Goal: Task Accomplishment & Management: Complete application form

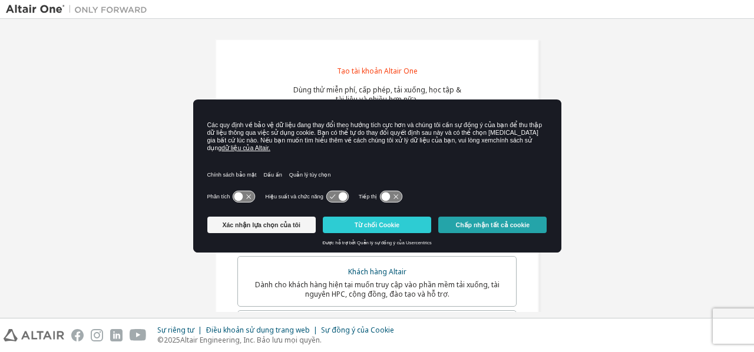
click at [524, 223] on font "Chấp nhận tất cả cookie" at bounding box center [493, 225] width 74 height 7
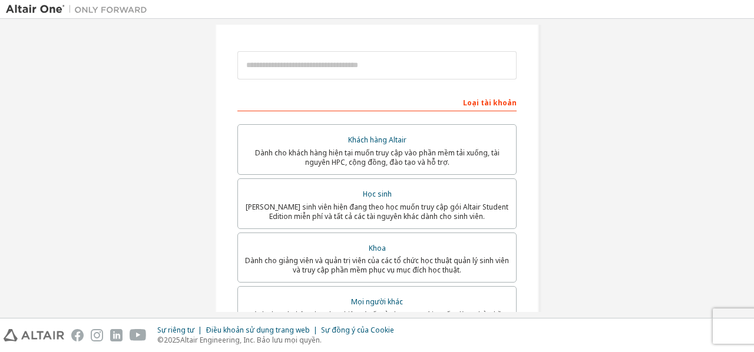
scroll to position [133, 0]
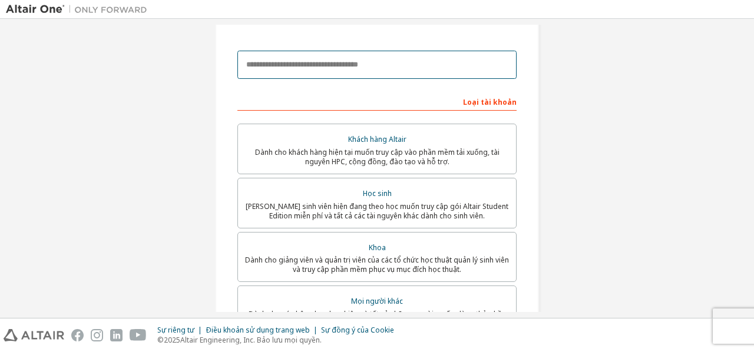
click at [377, 61] on input "email" at bounding box center [377, 65] width 279 height 28
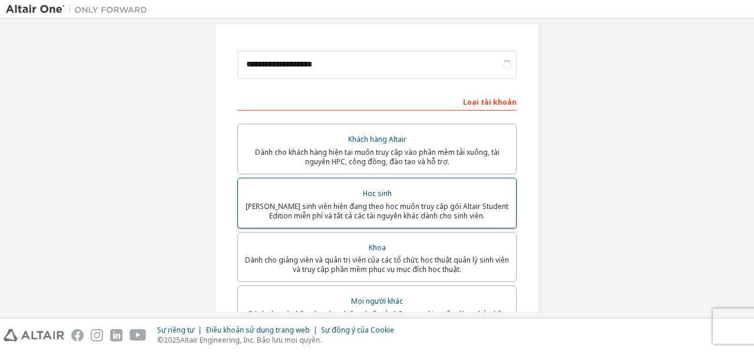
click at [349, 207] on font "Dành cho sinh viên hiện đang theo học muốn truy cập gói Altair Student Edition …" at bounding box center [377, 211] width 263 height 19
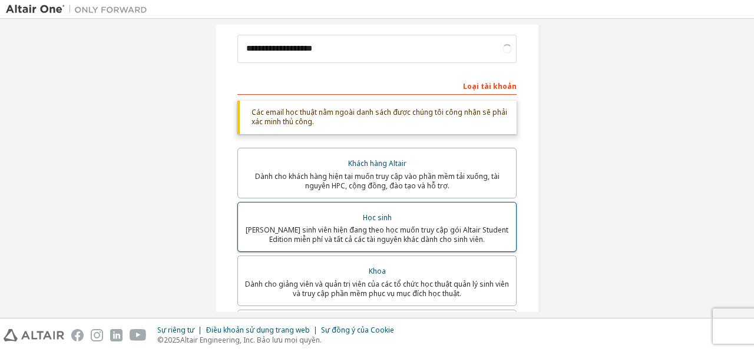
scroll to position [150, 0]
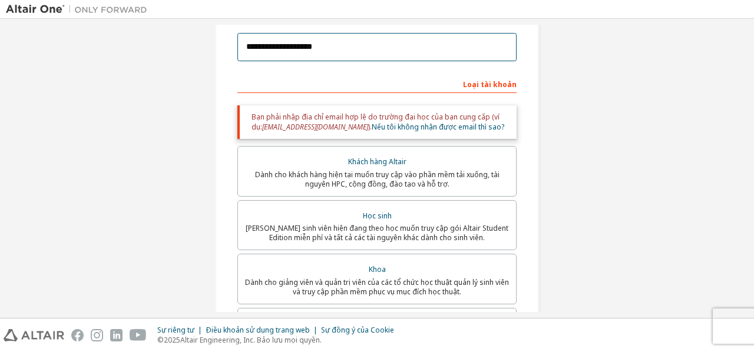
click at [341, 49] on input "**********" at bounding box center [377, 47] width 279 height 28
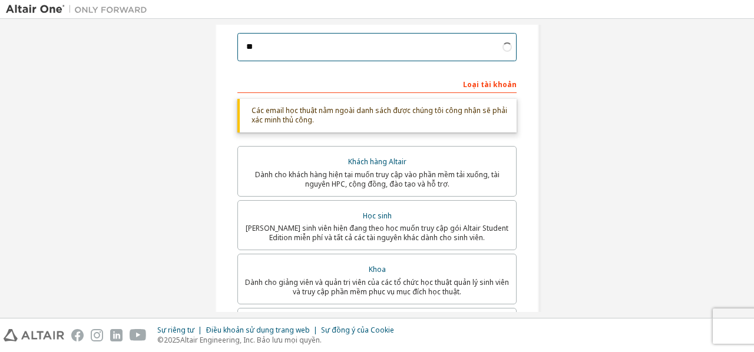
type input "*"
click at [341, 49] on input "email" at bounding box center [377, 47] width 279 height 28
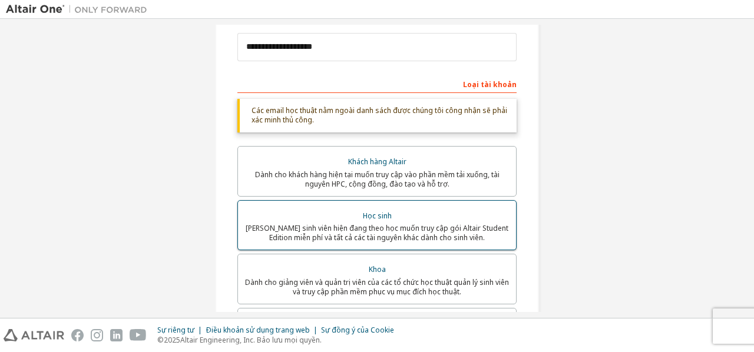
click at [397, 213] on div "Học sinh" at bounding box center [377, 216] width 264 height 17
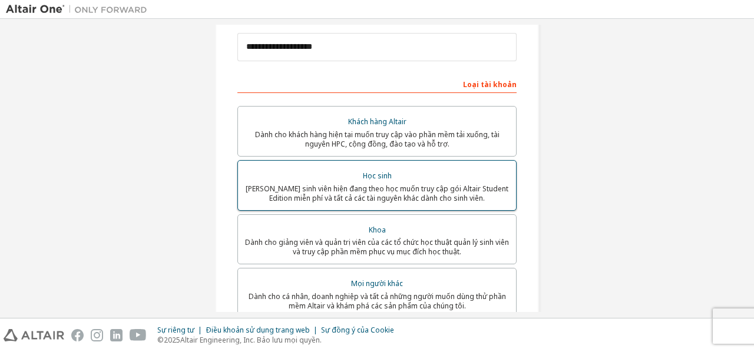
click at [379, 187] on font "Dành cho sinh viên hiện đang theo học muốn truy cập gói Altair Student Edition …" at bounding box center [377, 193] width 263 height 19
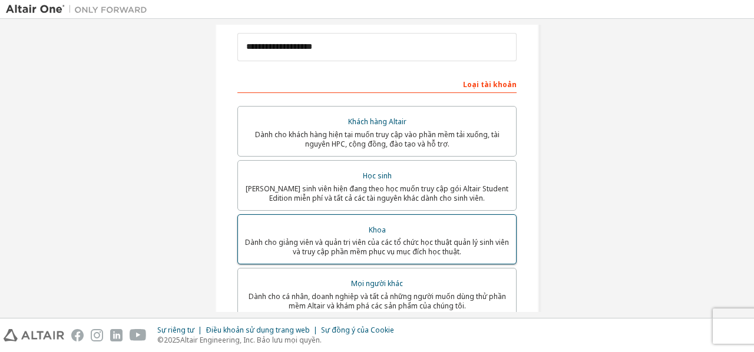
click at [385, 240] on font "Dành cho giảng viên và quản trị viên của các tổ chức học thuật quản lý sinh viê…" at bounding box center [377, 247] width 264 height 19
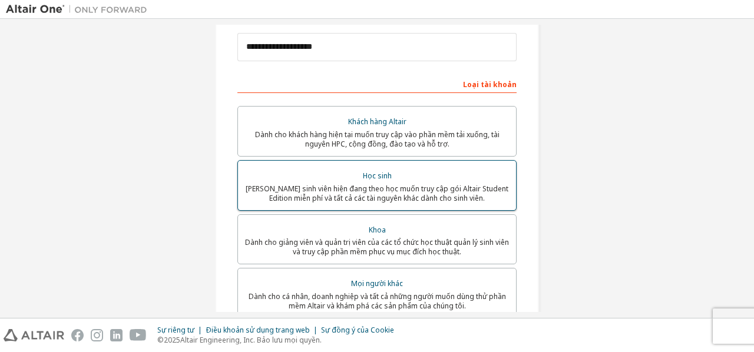
click at [388, 193] on font "Dành cho sinh viên hiện đang theo học muốn truy cập gói Altair Student Edition …" at bounding box center [377, 193] width 263 height 19
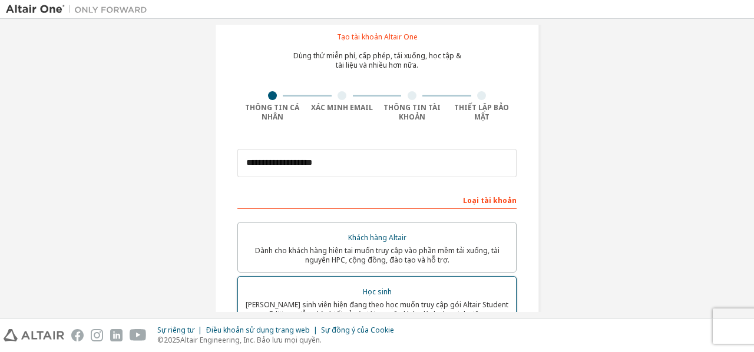
scroll to position [33, 0]
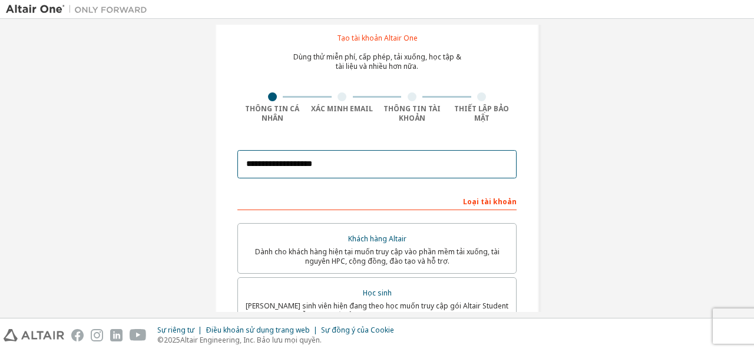
click at [366, 156] on input "**********" at bounding box center [377, 164] width 279 height 28
type input "*"
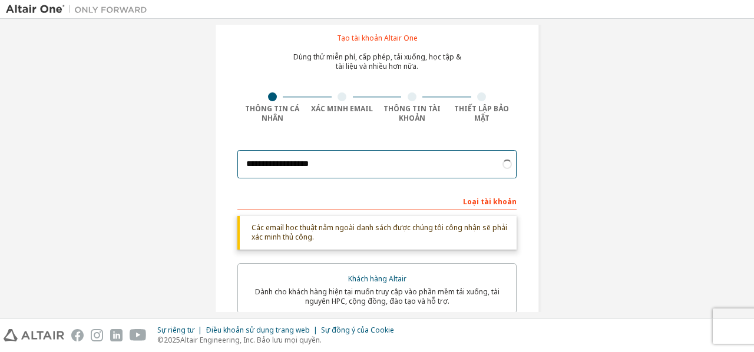
type input "**********"
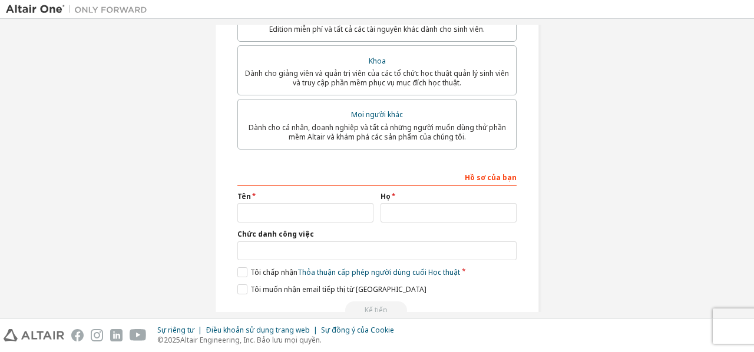
scroll to position [351, 0]
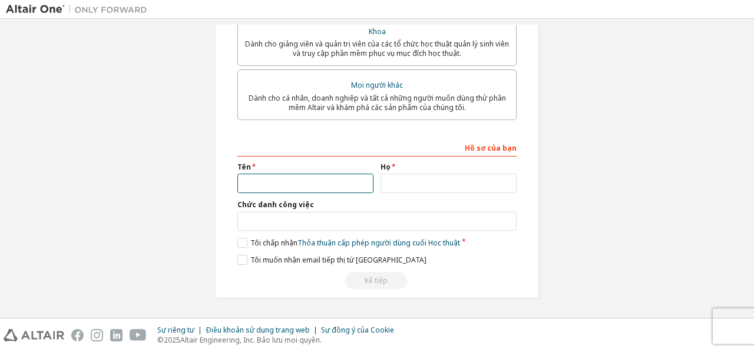
click at [314, 183] on input "text" at bounding box center [306, 183] width 136 height 19
type input "****"
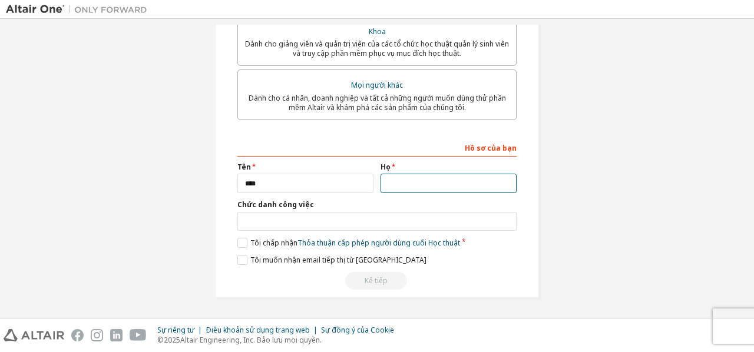
click at [408, 188] on input "text" at bounding box center [449, 183] width 136 height 19
type input "*****"
click at [246, 243] on label "Tôi chấp nhận Thỏa thuận cấp phép người dùng cuối Học thuật" at bounding box center [349, 243] width 223 height 10
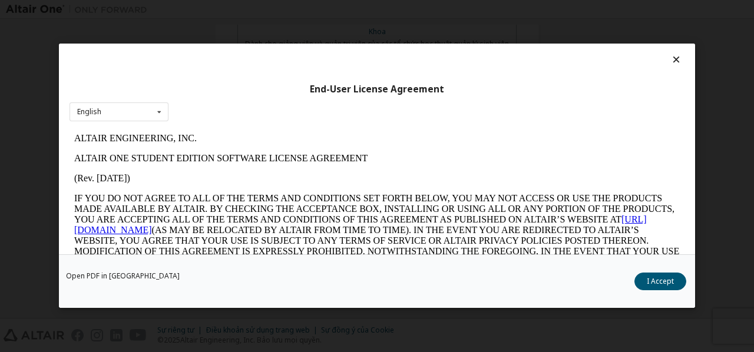
scroll to position [0, 0]
click at [158, 121] on icon at bounding box center [159, 113] width 15 height 18
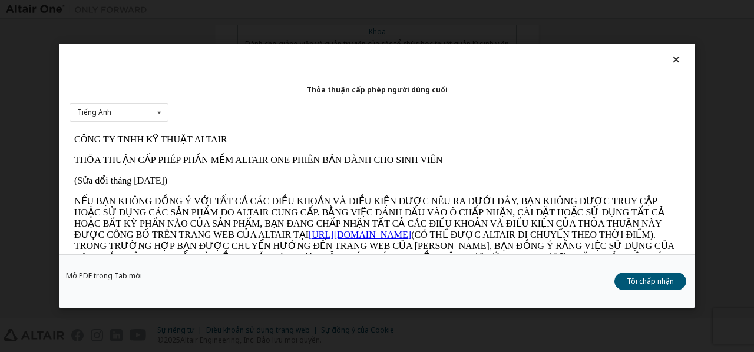
click at [329, 160] on font "THỎA THUẬN CẤP PHÉP PHẦN MỀM ALTAIR ONE PHIÊN BẢN DÀNH CHO SINH VIÊN" at bounding box center [258, 160] width 369 height 10
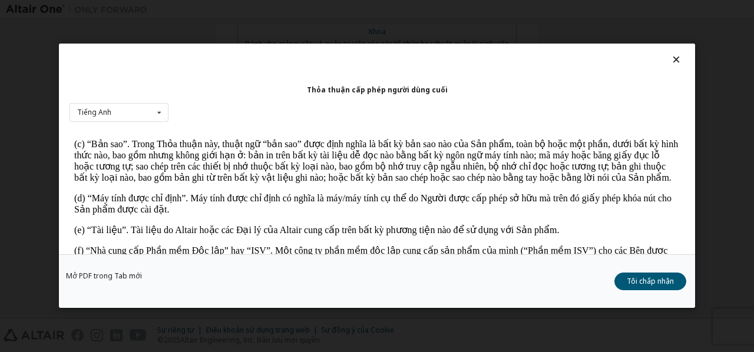
scroll to position [350, 0]
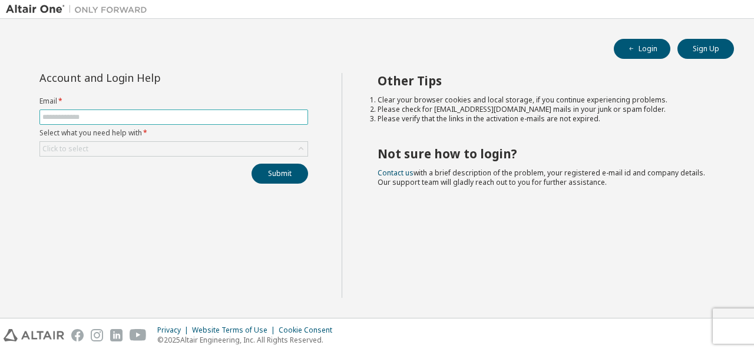
click at [228, 118] on input "text" at bounding box center [173, 117] width 263 height 9
type input "**********"
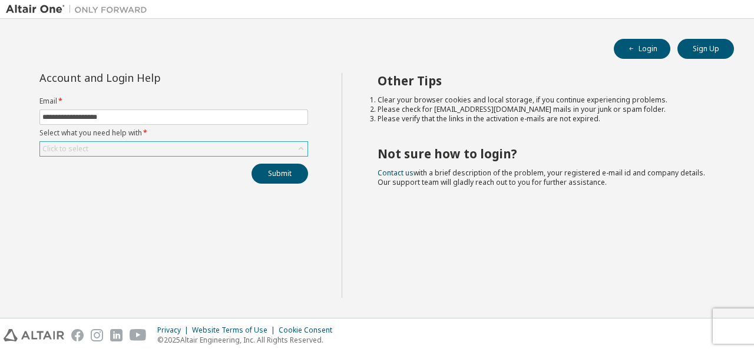
click at [188, 144] on div "Click to select" at bounding box center [174, 149] width 268 height 14
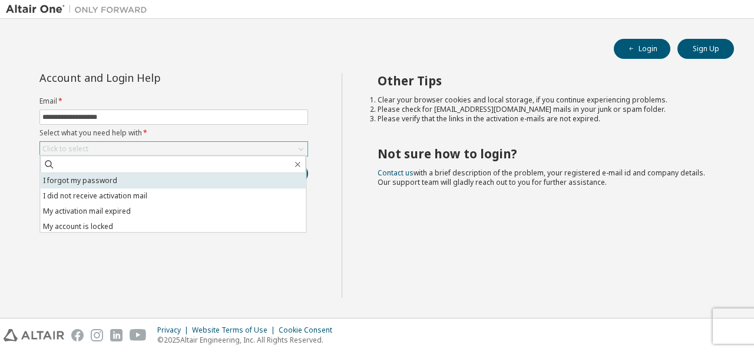
click at [150, 180] on li "I forgot my password" at bounding box center [173, 180] width 266 height 15
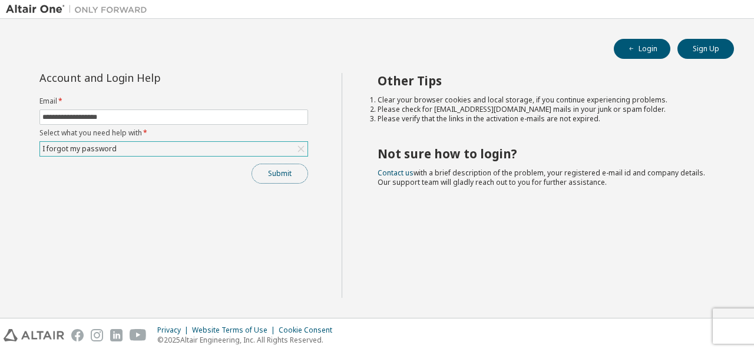
click at [269, 168] on button "Submit" at bounding box center [280, 174] width 57 height 20
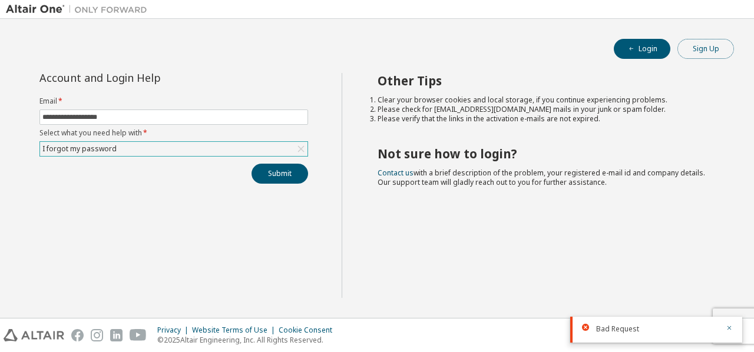
click at [680, 52] on button "Sign Up" at bounding box center [706, 49] width 57 height 20
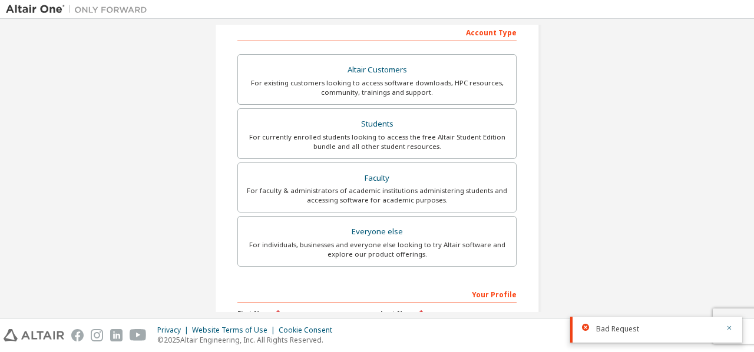
scroll to position [192, 0]
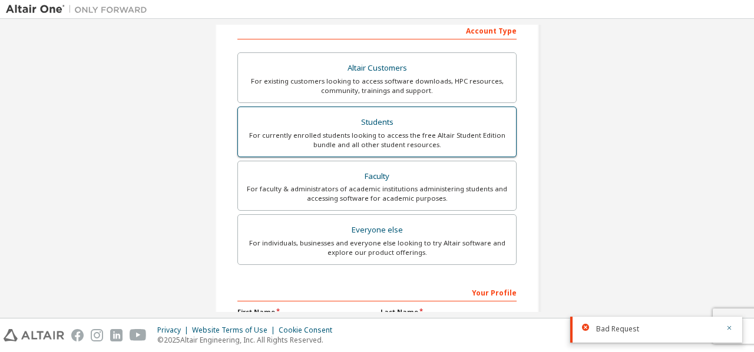
click at [393, 128] on div "Students" at bounding box center [377, 122] width 264 height 17
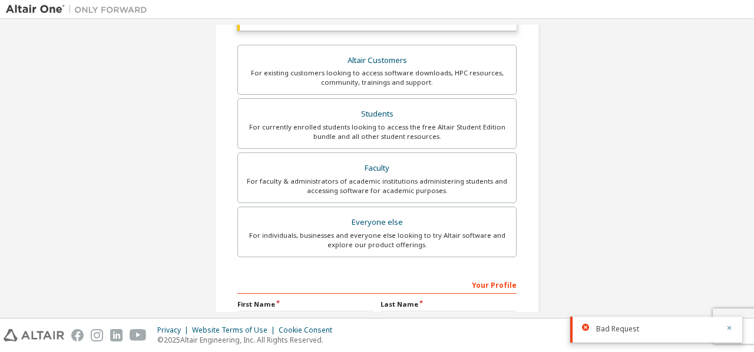
scroll to position [364, 0]
